Goal: Find specific page/section: Find specific page/section

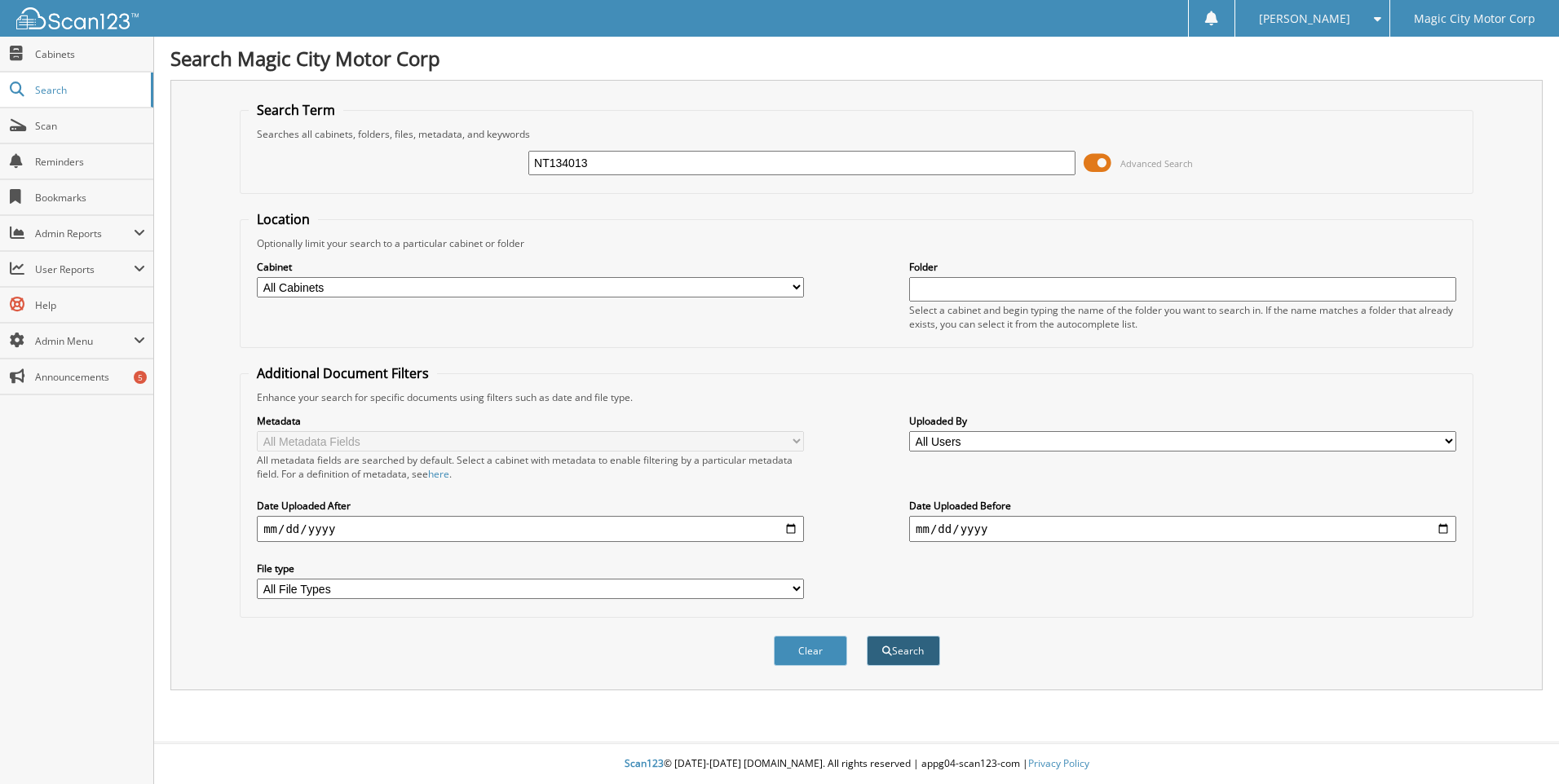
type input "NT134013"
click at [927, 655] on button "Search" at bounding box center [903, 652] width 73 height 30
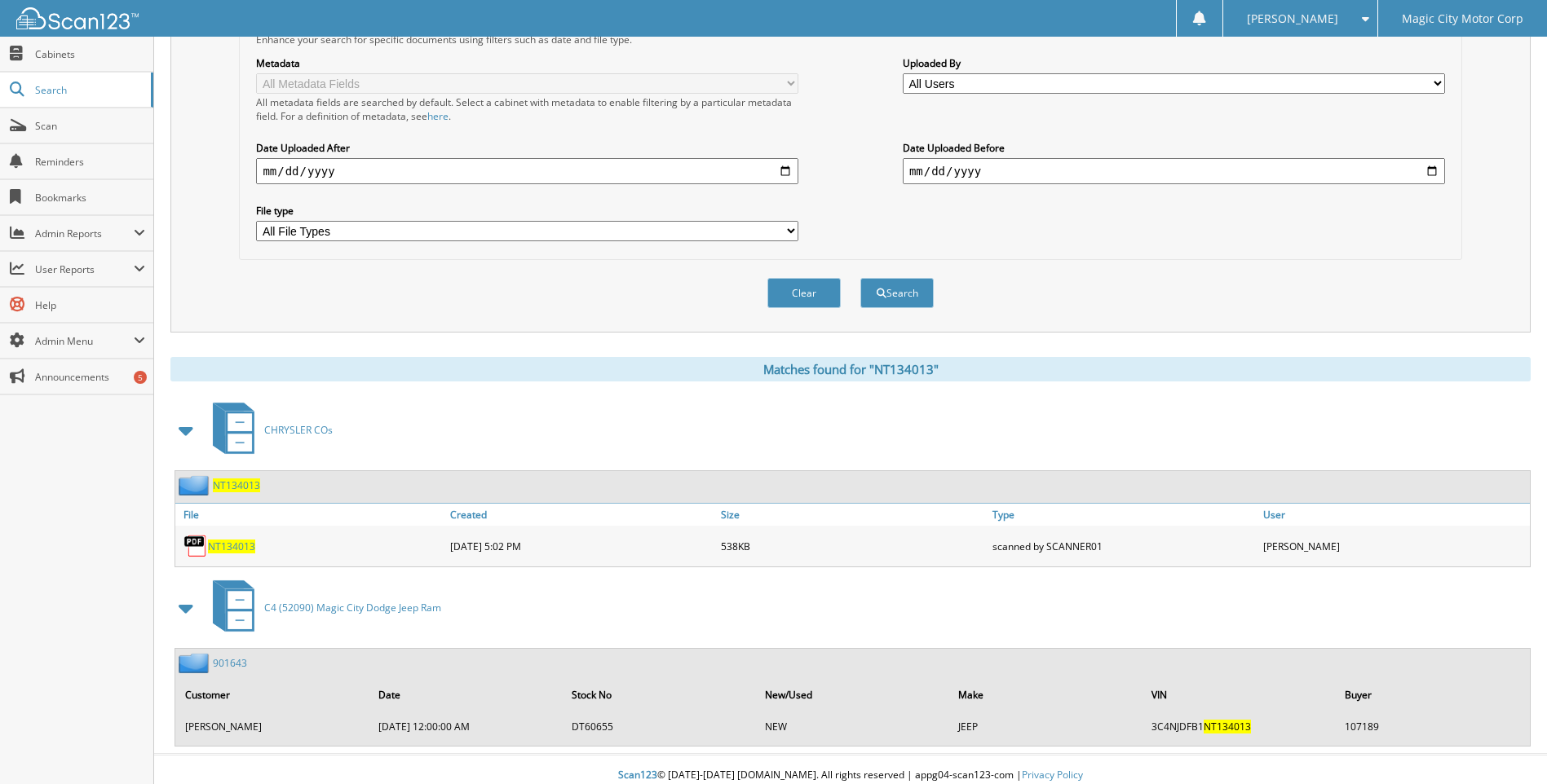
scroll to position [371, 0]
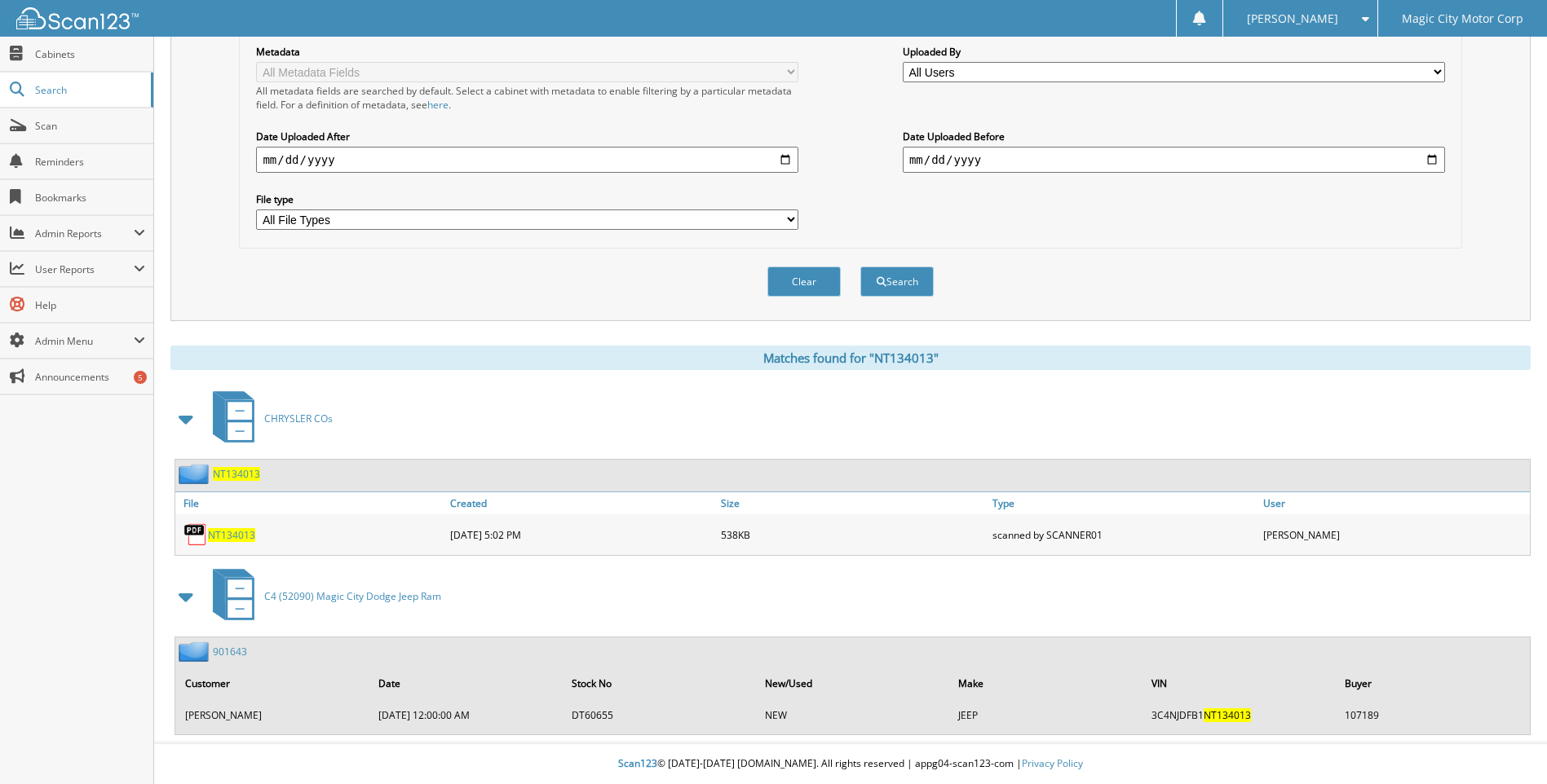
drag, startPoint x: 235, startPoint y: 652, endPoint x: 241, endPoint y: 623, distance: 29.6
click at [235, 652] on link "901643" at bounding box center [230, 652] width 34 height 14
